Goal: Navigation & Orientation: Find specific page/section

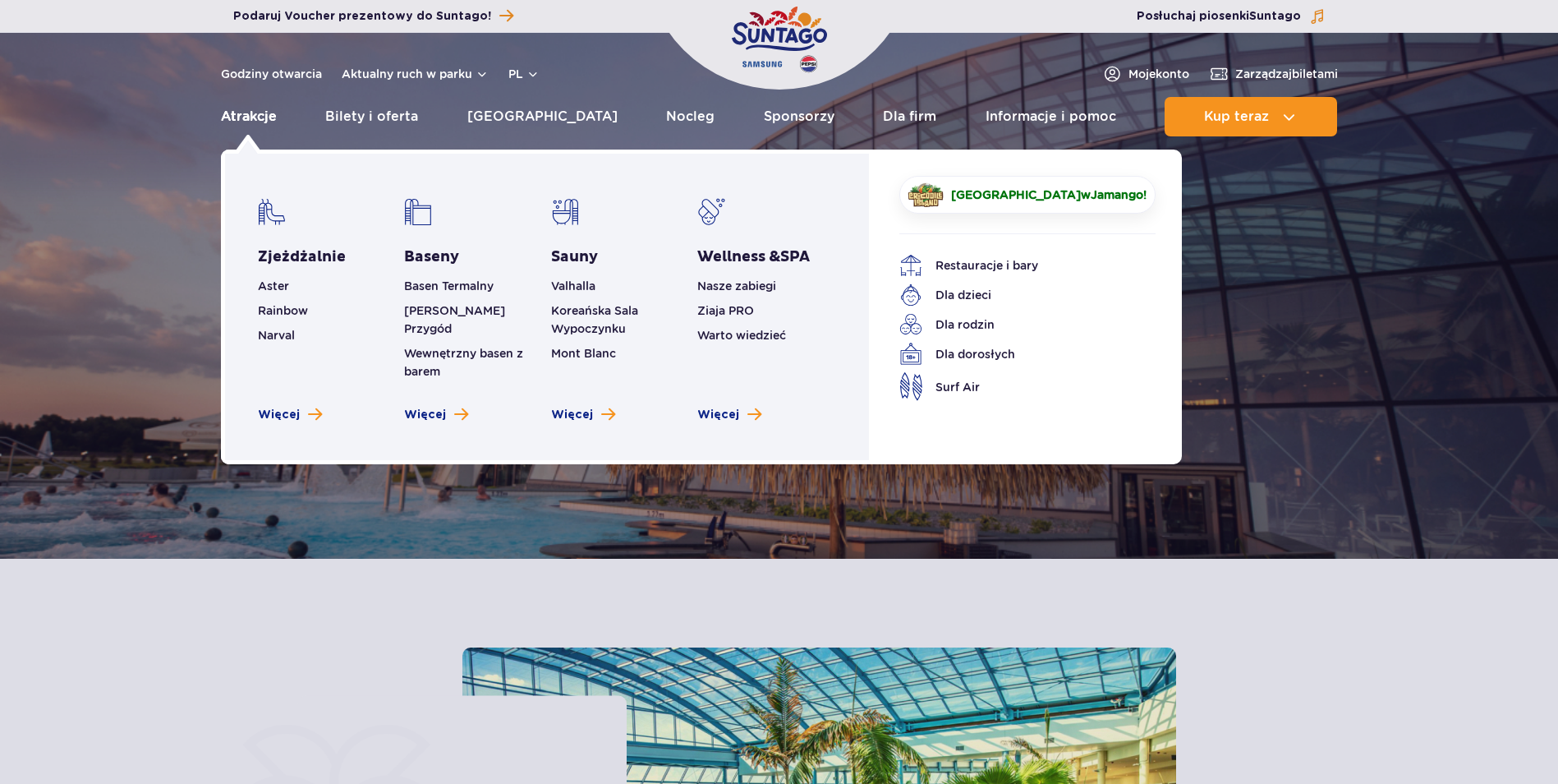
click at [248, 117] on link "Atrakcje" at bounding box center [248, 116] width 56 height 40
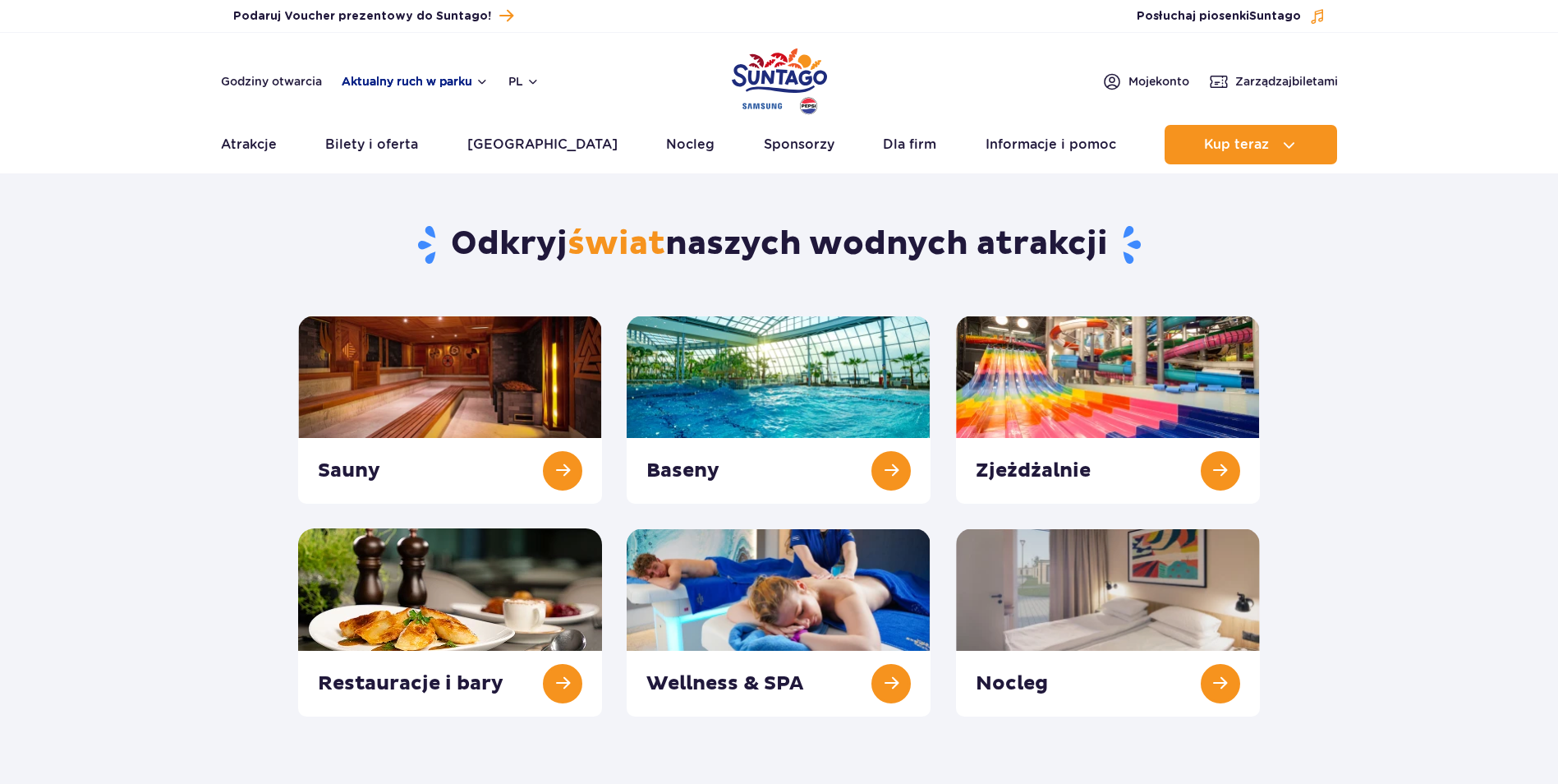
click at [420, 84] on button "Aktualny ruch w parku" at bounding box center [415, 81] width 147 height 13
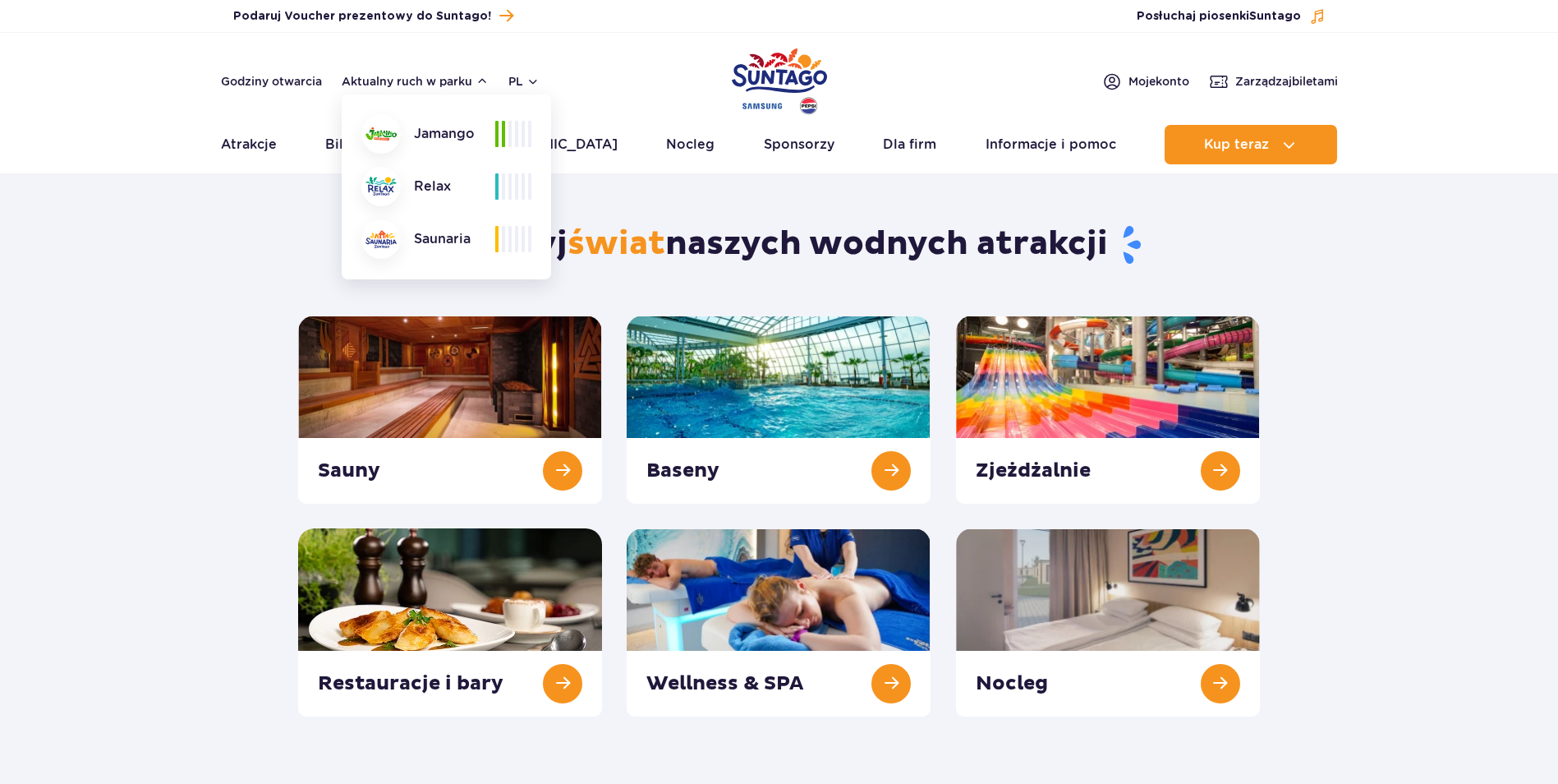
click at [218, 249] on section "Odkryj świat naszych wodnych atrakcji [GEOGRAPHIC_DATA] Baseny Zjeżdżalnie Nocl…" at bounding box center [779, 450] width 1558 height 532
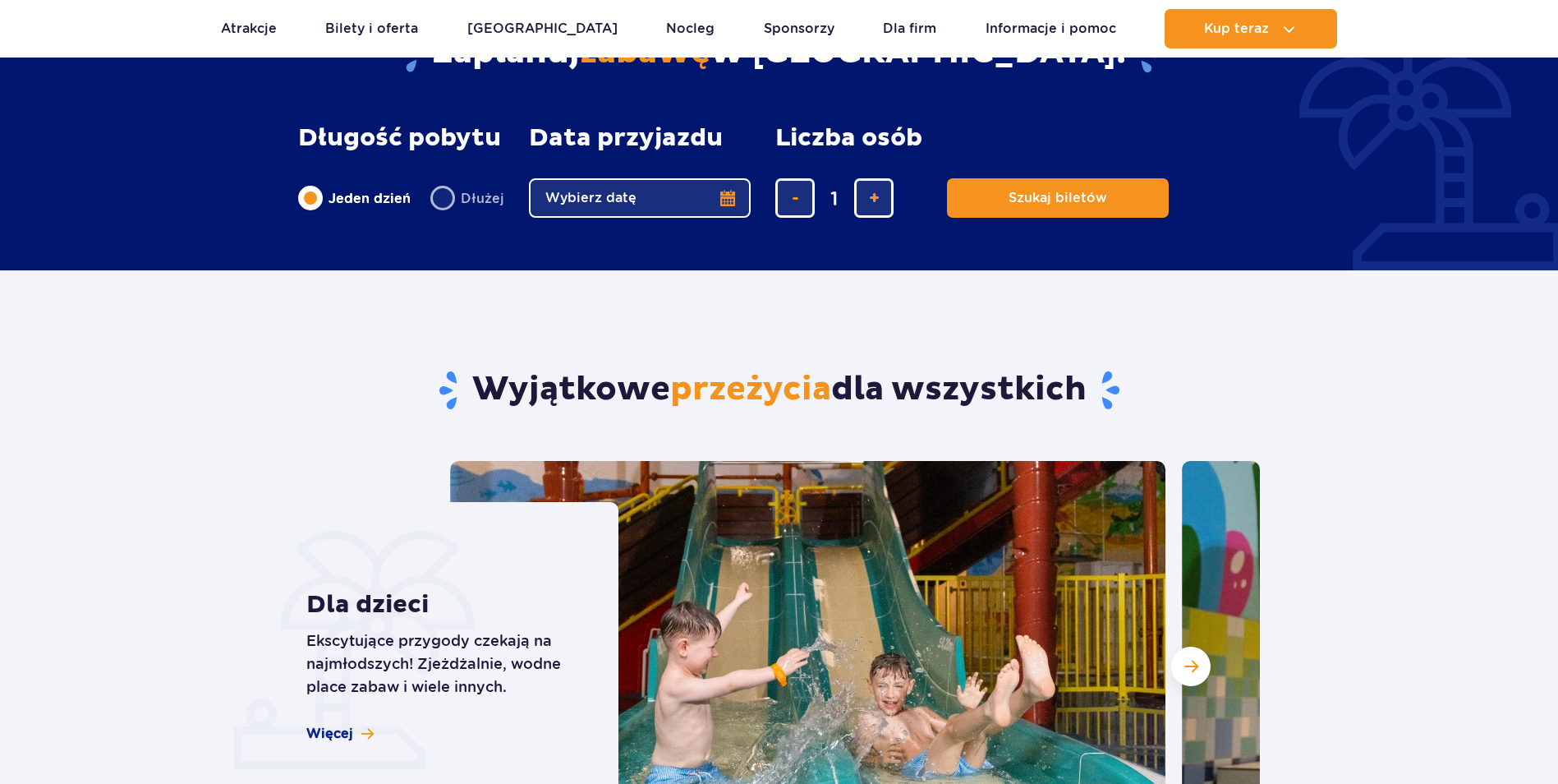
scroll to position [493, 0]
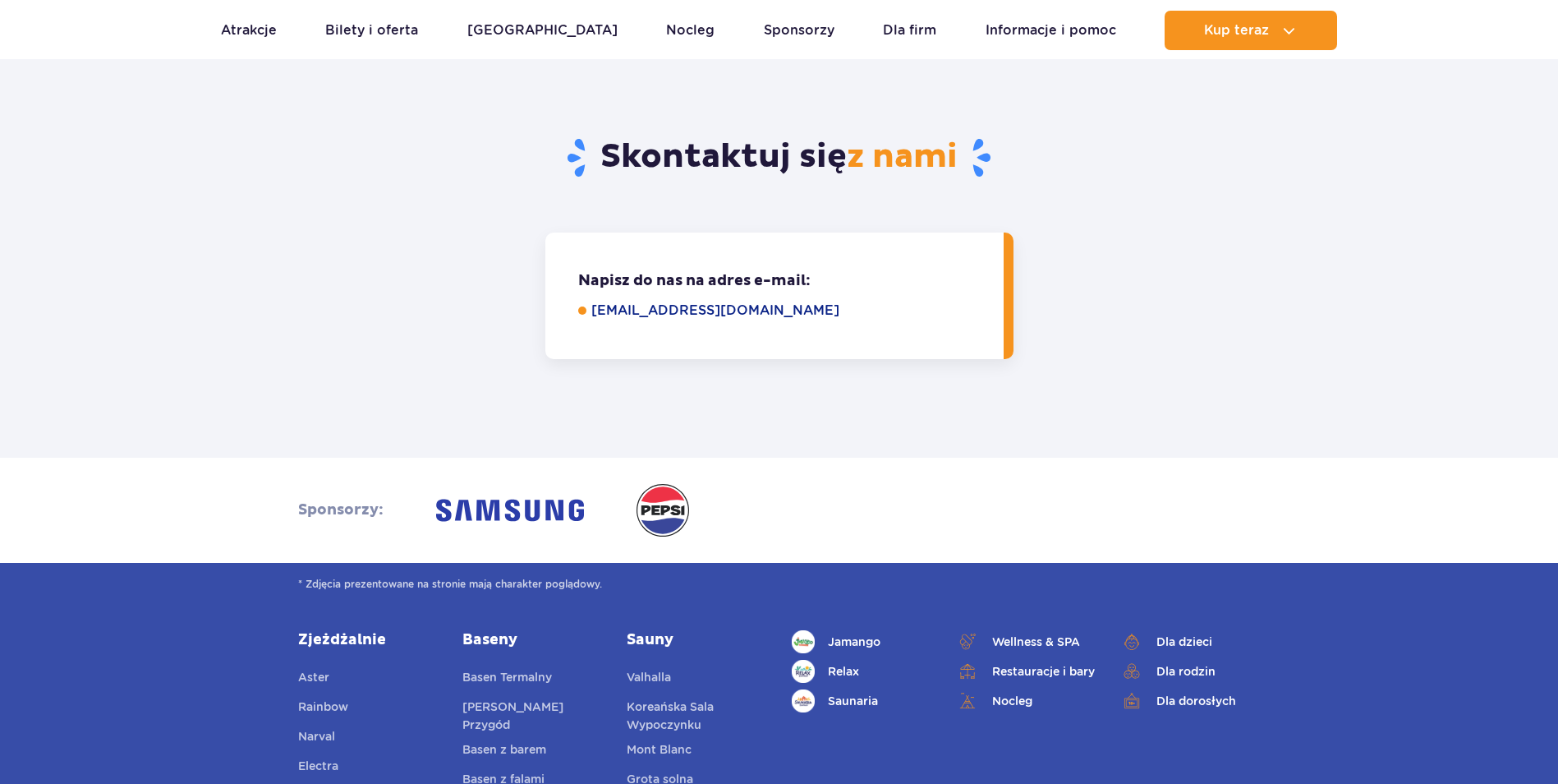
scroll to position [4928, 0]
